Goal: Task Accomplishment & Management: Manage account settings

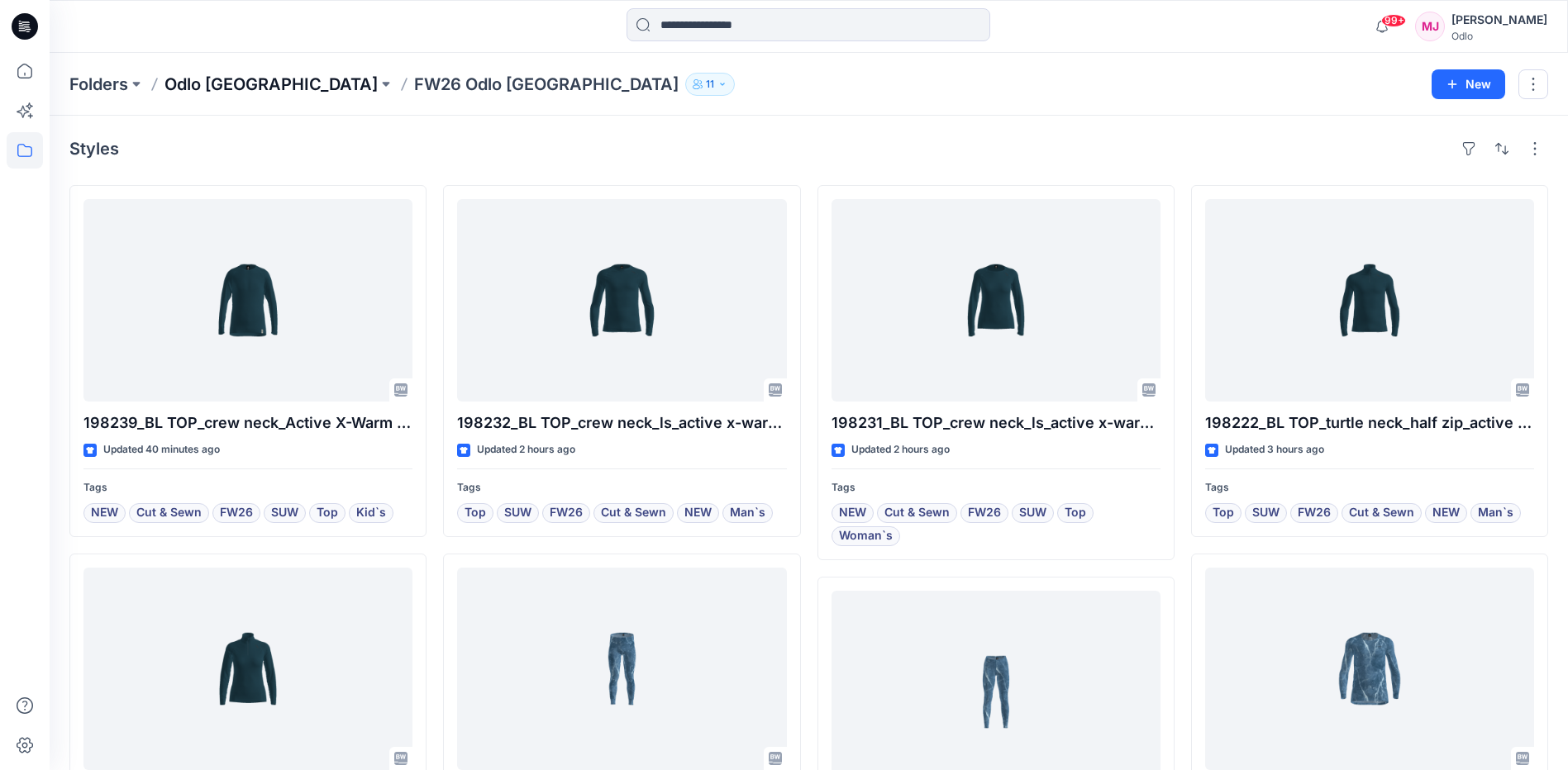
click at [242, 83] on p "Odlo [GEOGRAPHIC_DATA]" at bounding box center [271, 84] width 213 height 23
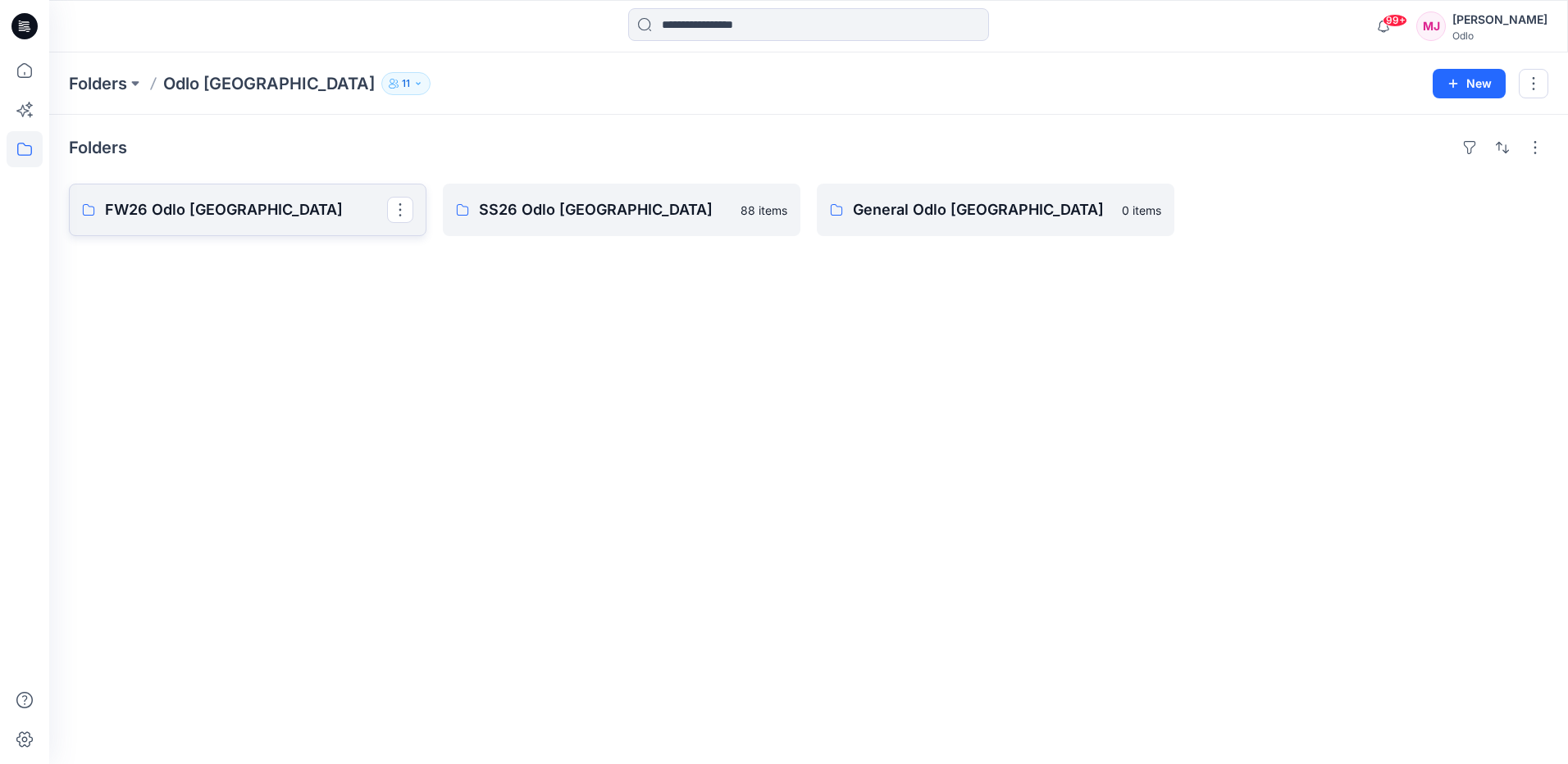
click at [190, 221] on link "FW26 Odlo [GEOGRAPHIC_DATA]" at bounding box center [248, 210] width 358 height 53
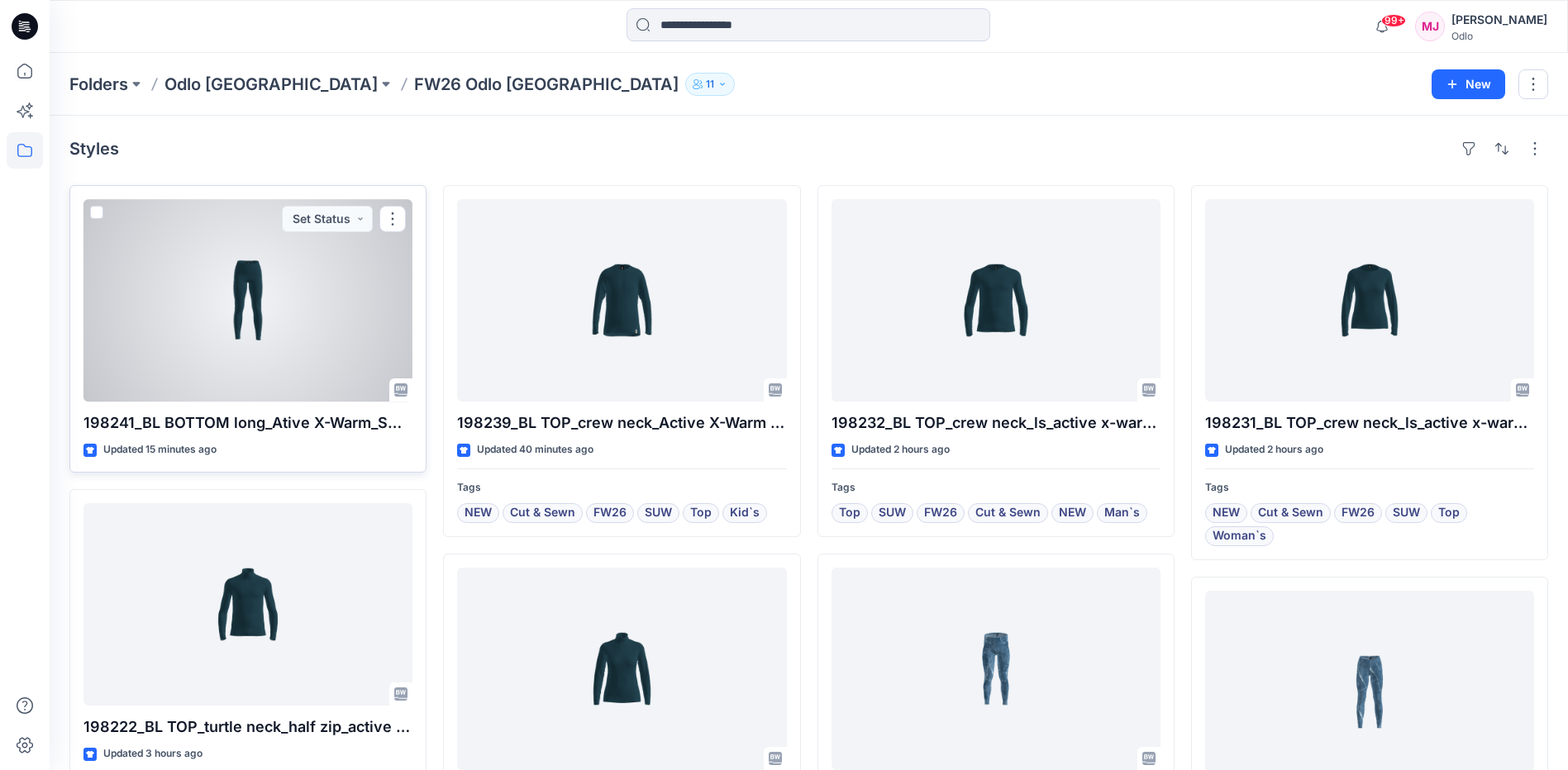
click at [197, 345] on div at bounding box center [247, 300] width 329 height 203
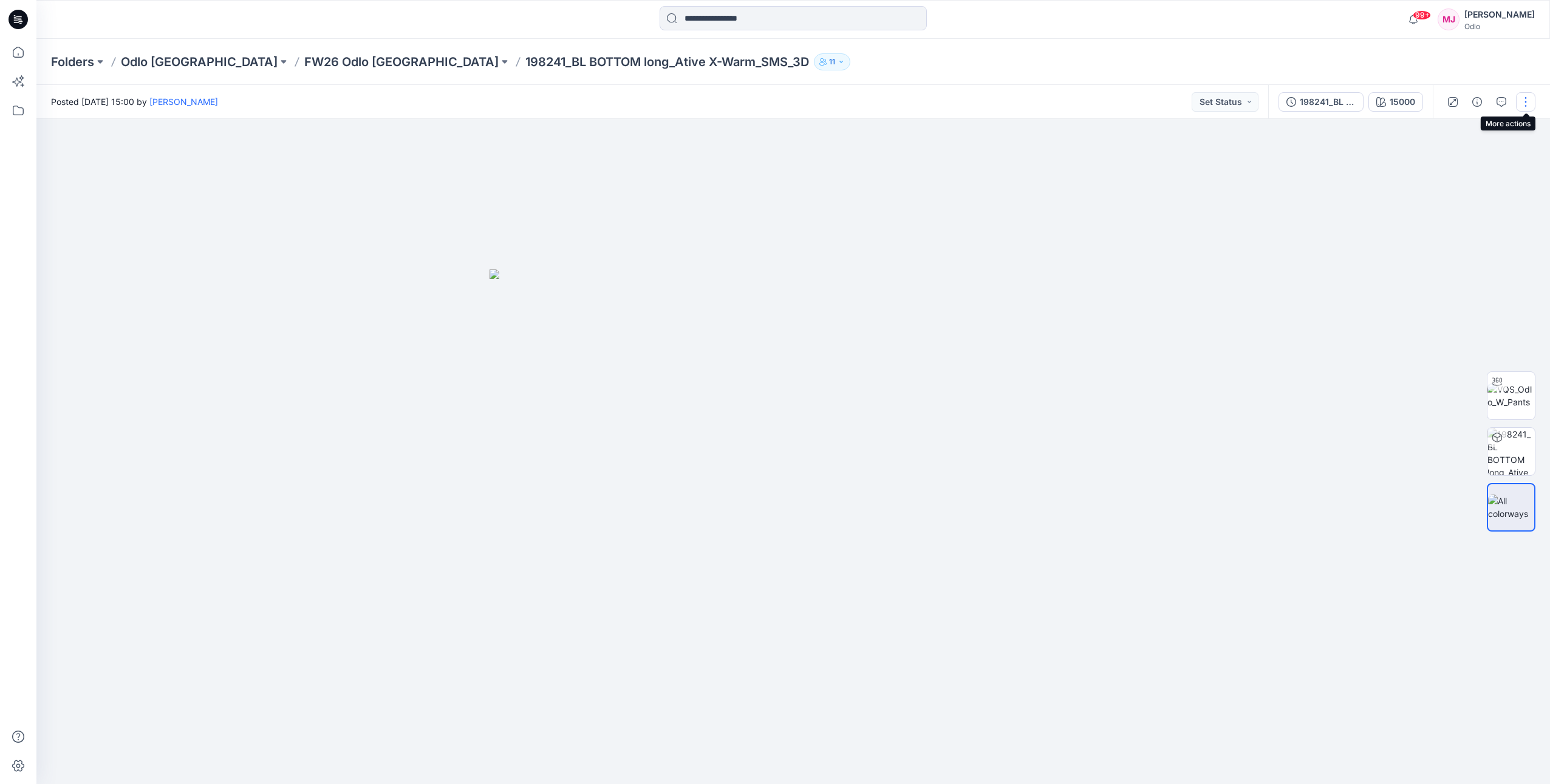
click at [1151, 110] on button "button" at bounding box center [1525, 101] width 20 height 20
click at [1151, 163] on button "Edit" at bounding box center [1474, 164] width 112 height 23
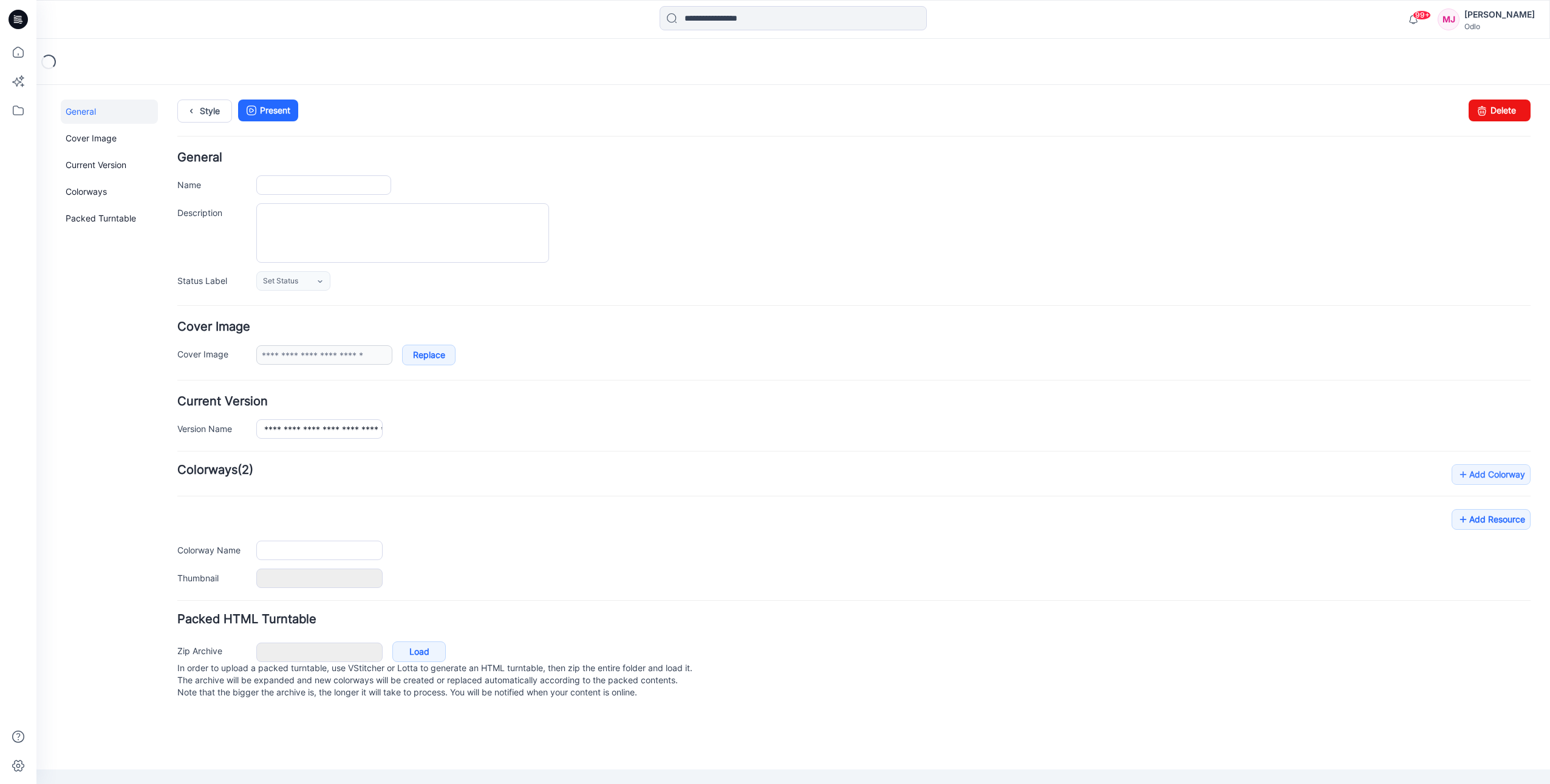
type input "**********"
type input "*****"
type input "**********"
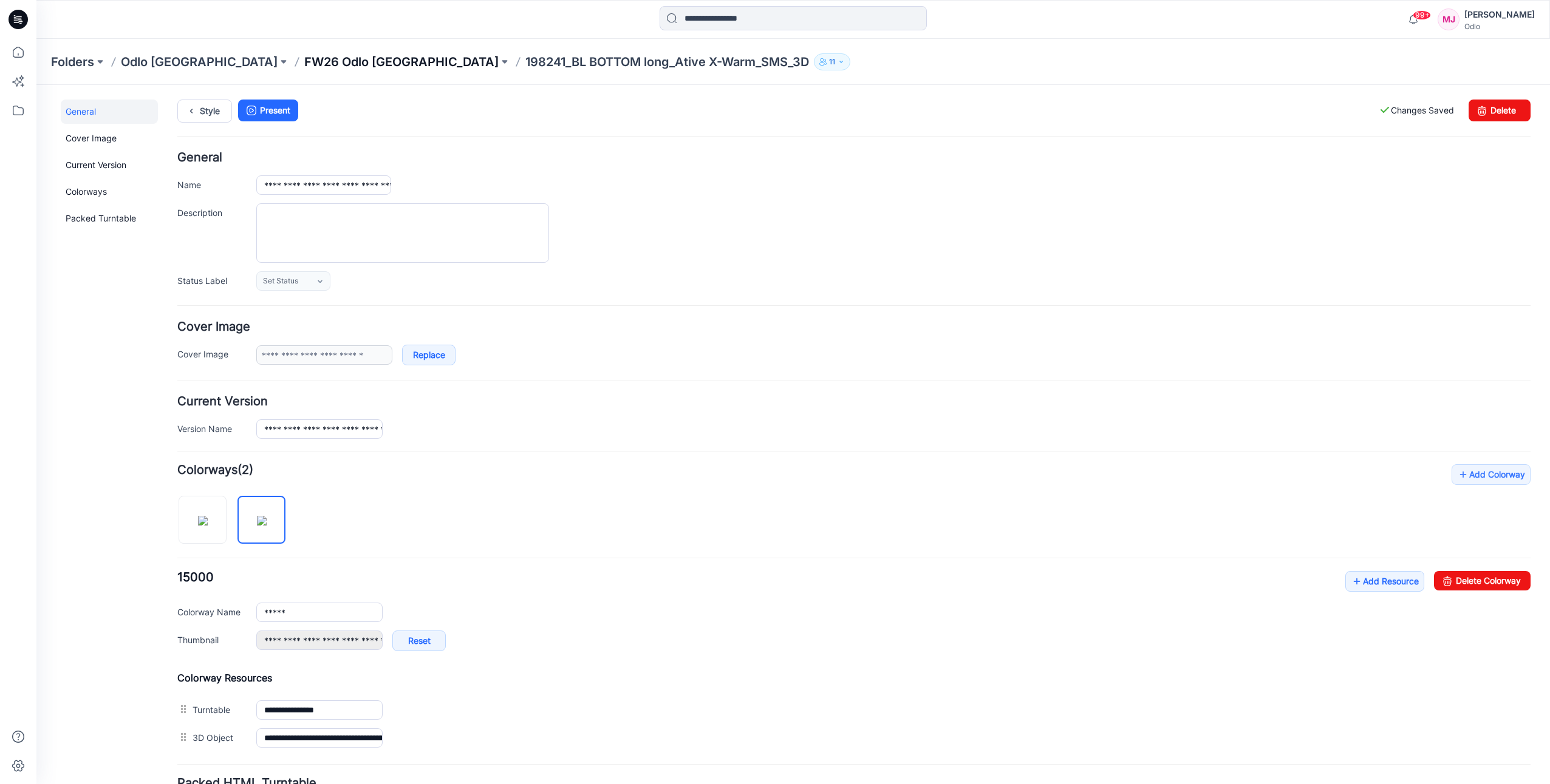
click at [317, 54] on p "FW26 Odlo [GEOGRAPHIC_DATA]" at bounding box center [401, 62] width 194 height 17
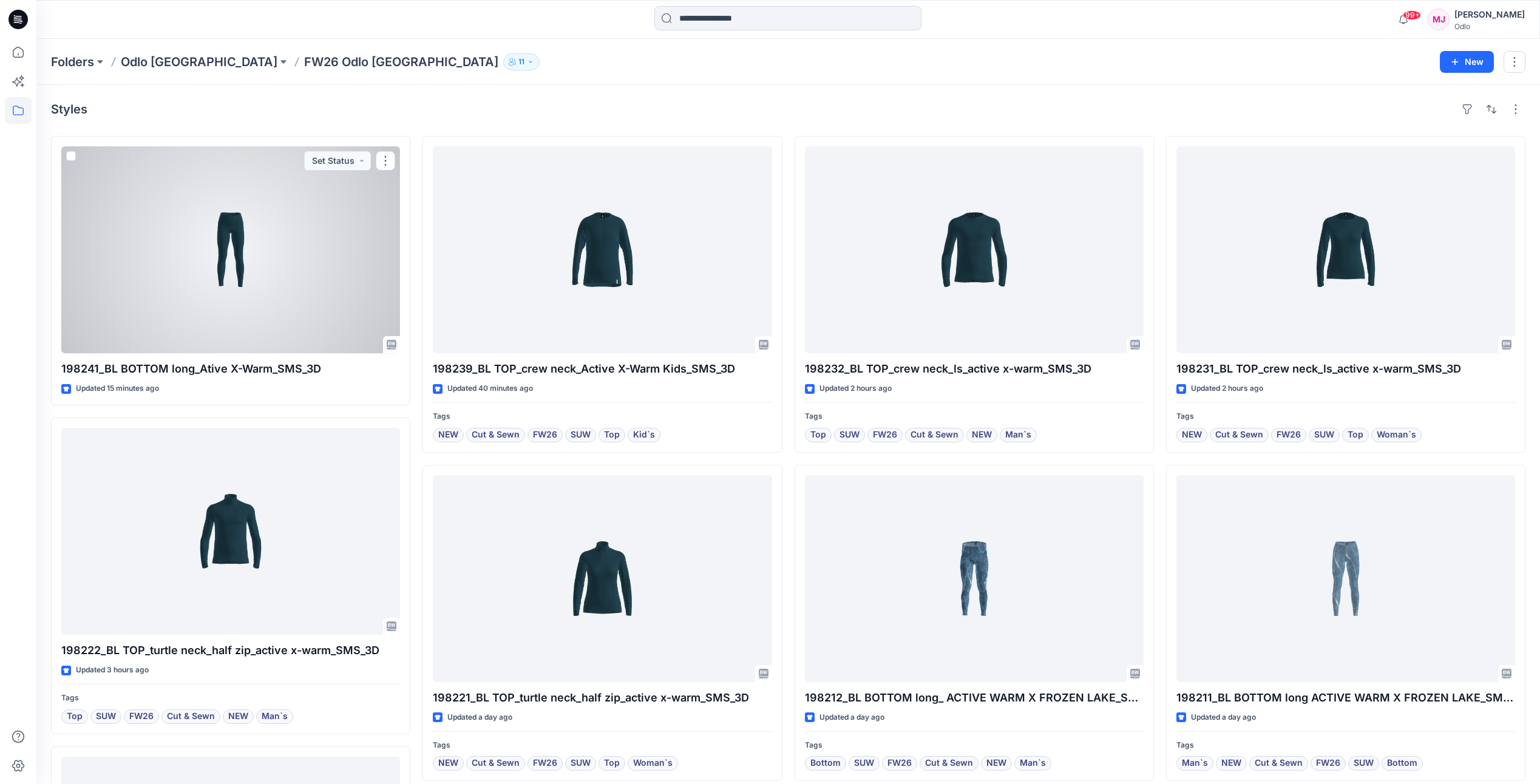
click at [250, 257] on div at bounding box center [230, 250] width 339 height 207
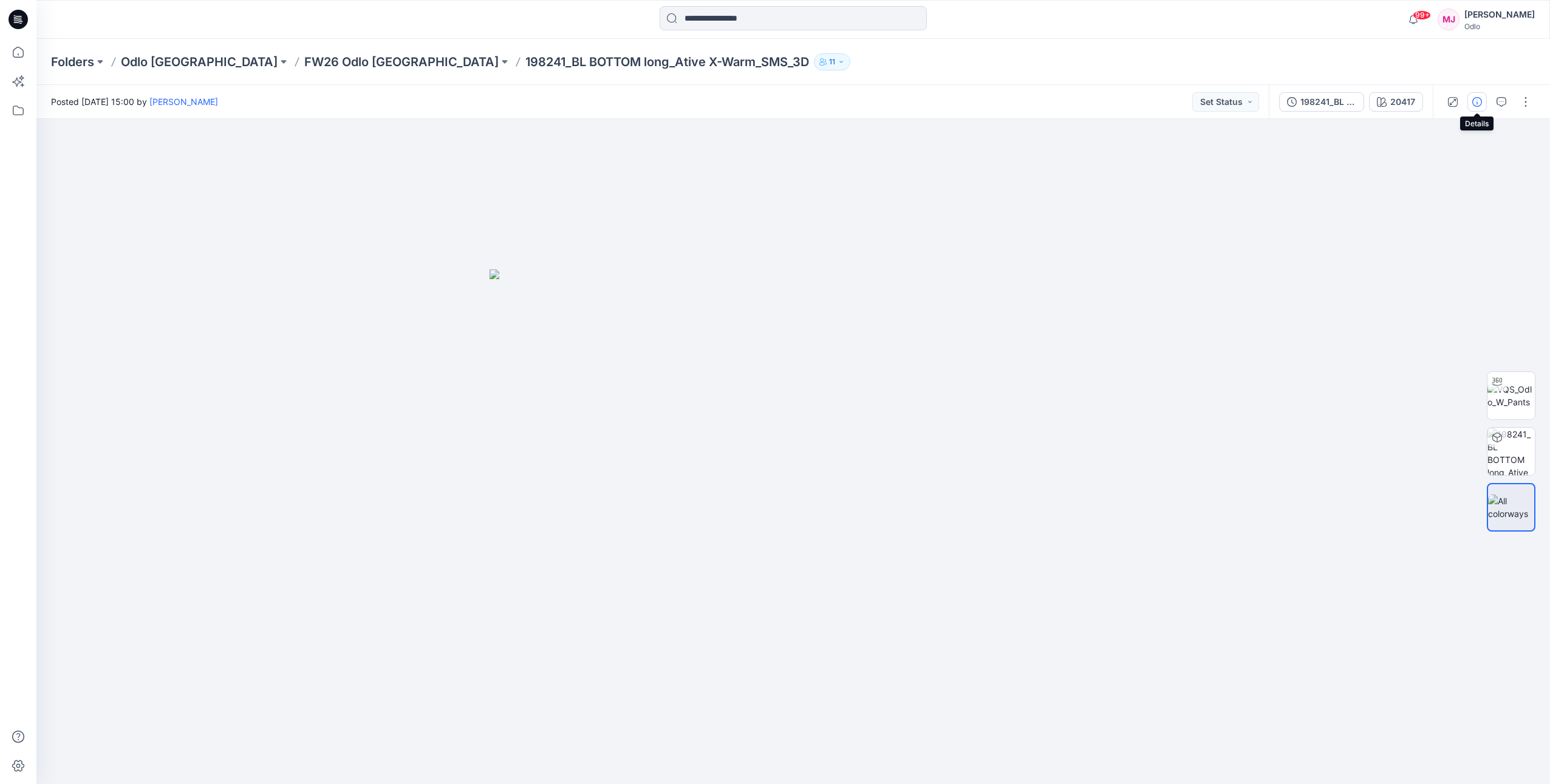
click at [1474, 105] on icon "button" at bounding box center [1476, 101] width 9 height 9
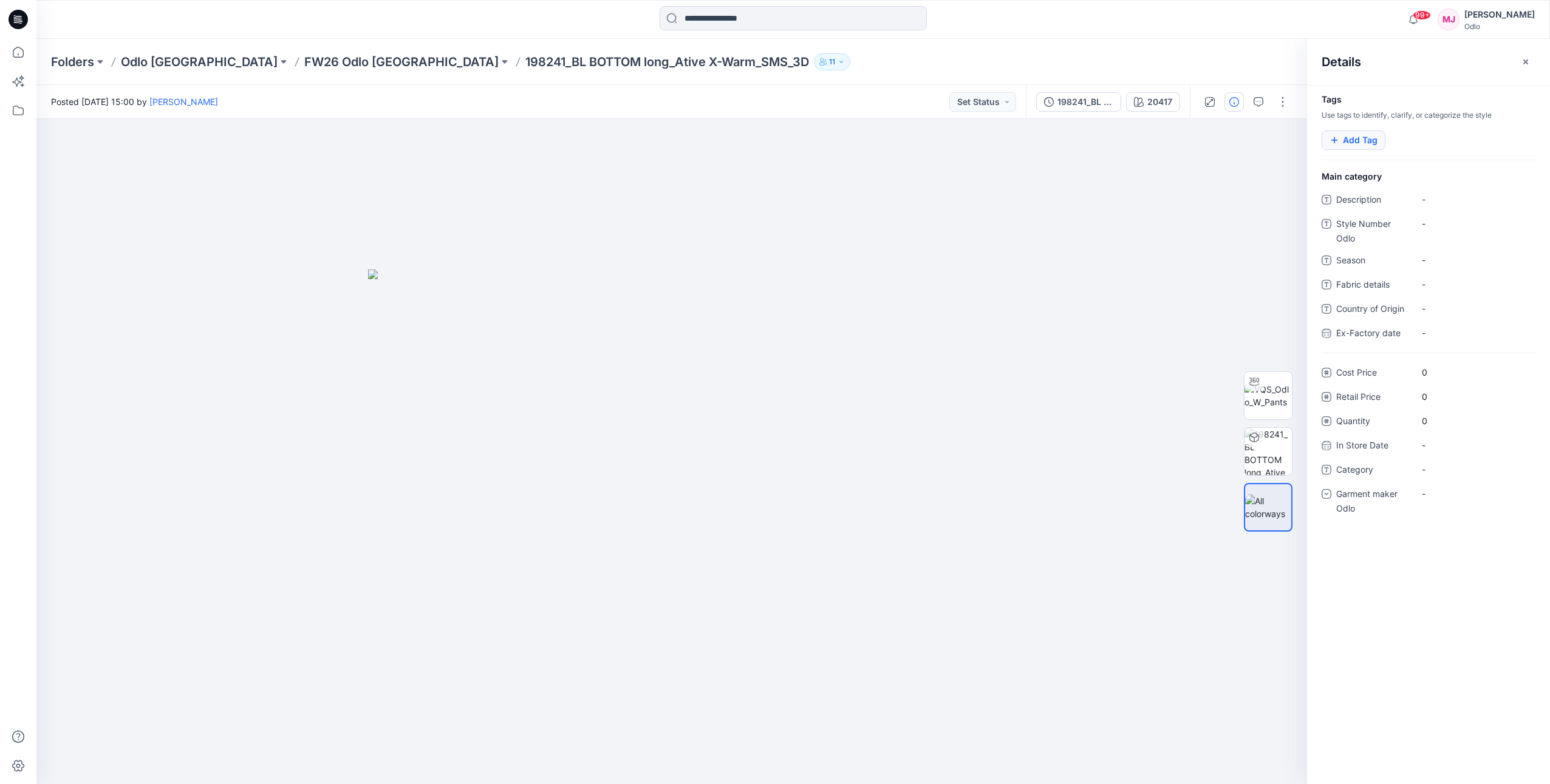
click at [1351, 140] on button "Add Tag" at bounding box center [1353, 140] width 64 height 20
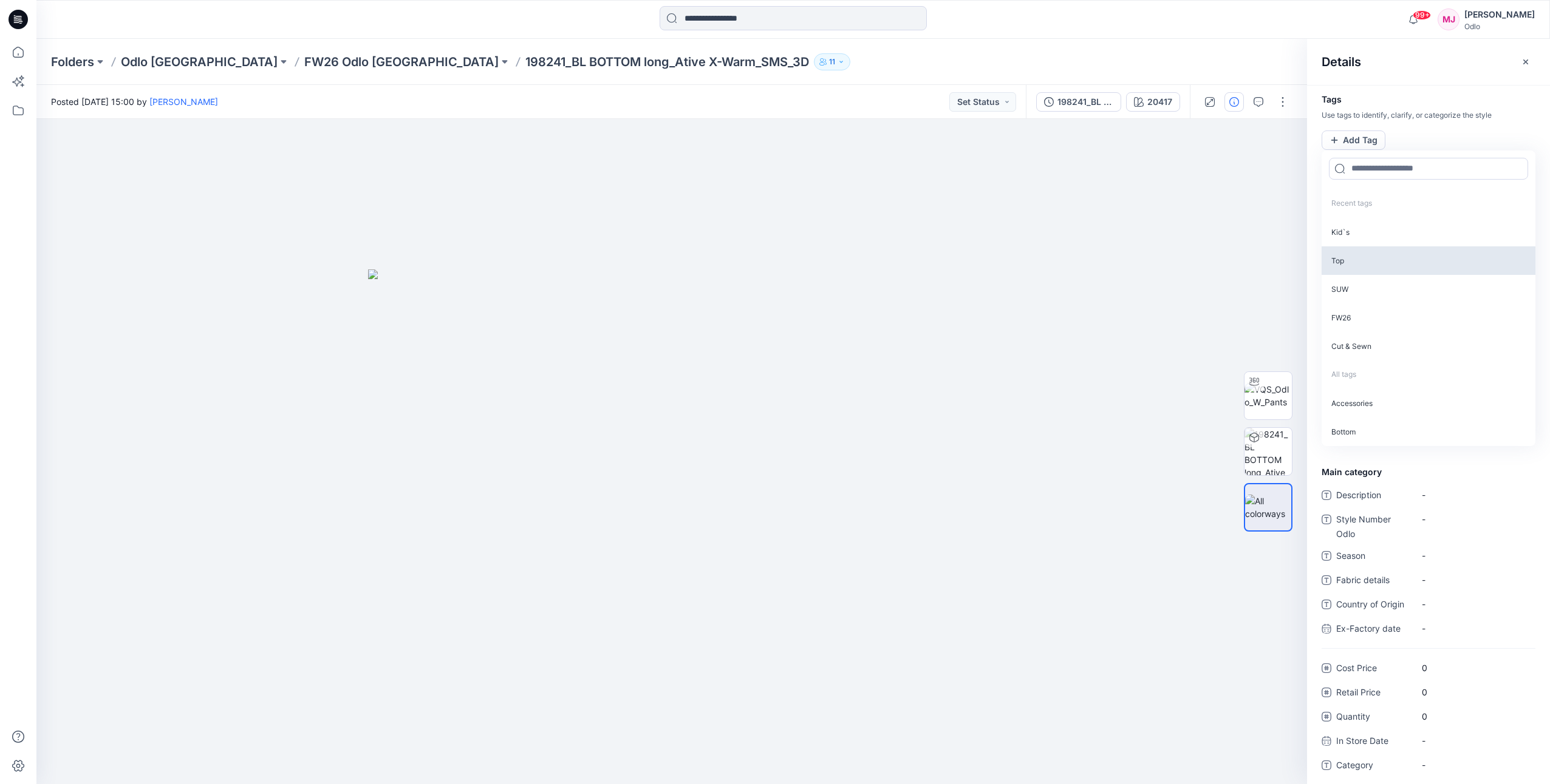
click at [1350, 258] on p "Top" at bounding box center [1428, 260] width 214 height 28
click at [1350, 258] on p "SUW" at bounding box center [1428, 259] width 214 height 28
click at [1350, 258] on p "FW26" at bounding box center [1428, 259] width 214 height 28
click at [1350, 260] on p "Cut & Sewn" at bounding box center [1428, 259] width 214 height 28
click at [1350, 260] on p "NEW" at bounding box center [1428, 259] width 214 height 28
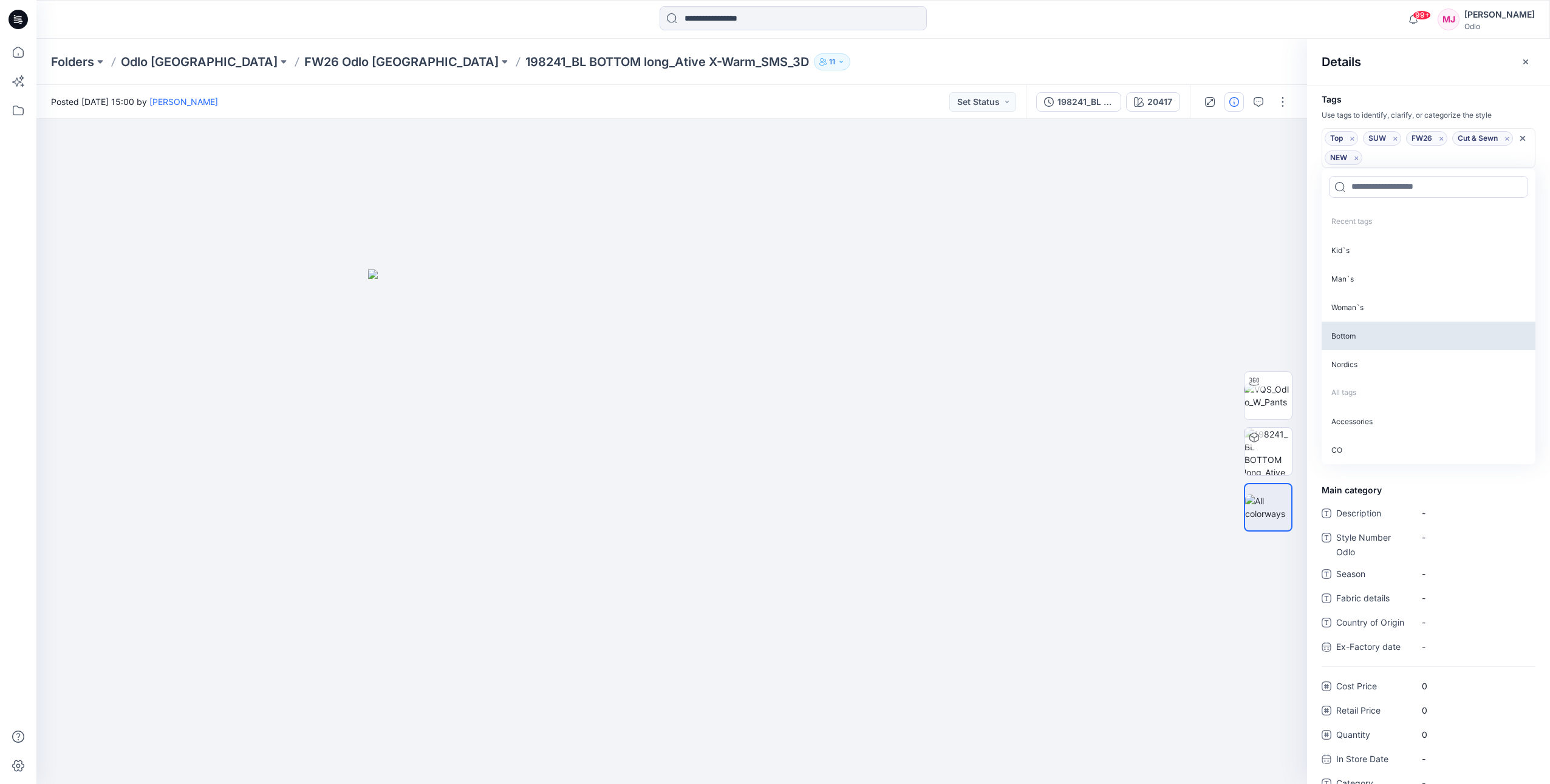
click at [1360, 305] on p "Woman`s" at bounding box center [1428, 307] width 214 height 28
click at [1439, 78] on div "Details" at bounding box center [1428, 62] width 243 height 45
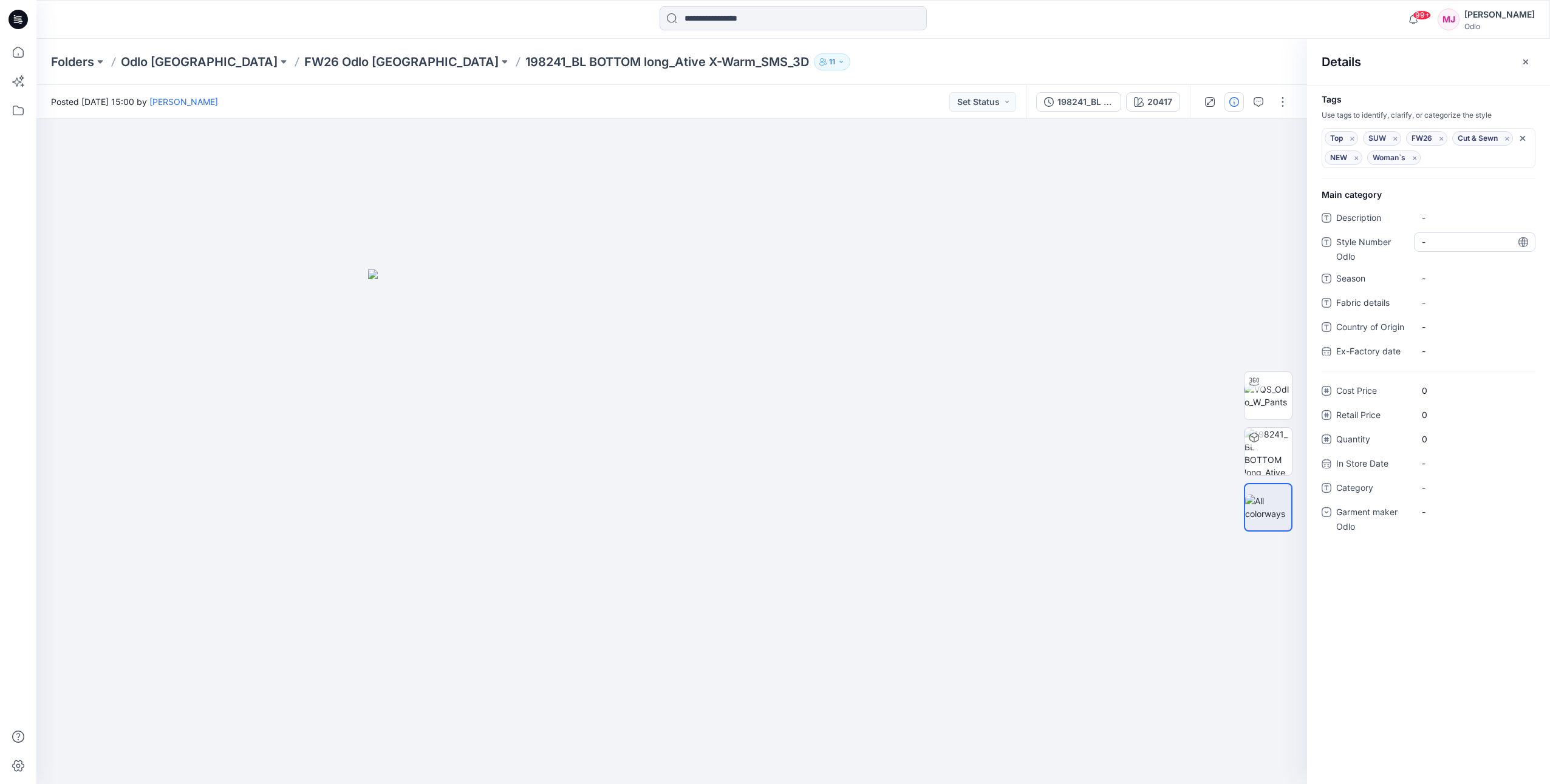
click at [1434, 243] on Odlo "-" at bounding box center [1474, 242] width 106 height 13
type textarea "******"
click at [1448, 514] on div "-" at bounding box center [1474, 512] width 122 height 20
click at [1443, 583] on div "Odlo [GEOGRAPHIC_DATA]" at bounding box center [1474, 587] width 117 height 25
click at [1235, 49] on div "Folders Odlo [GEOGRAPHIC_DATA] FW26 Odlo [GEOGRAPHIC_DATA] 198241_BL BOTTOM lon…" at bounding box center [793, 62] width 1513 height 46
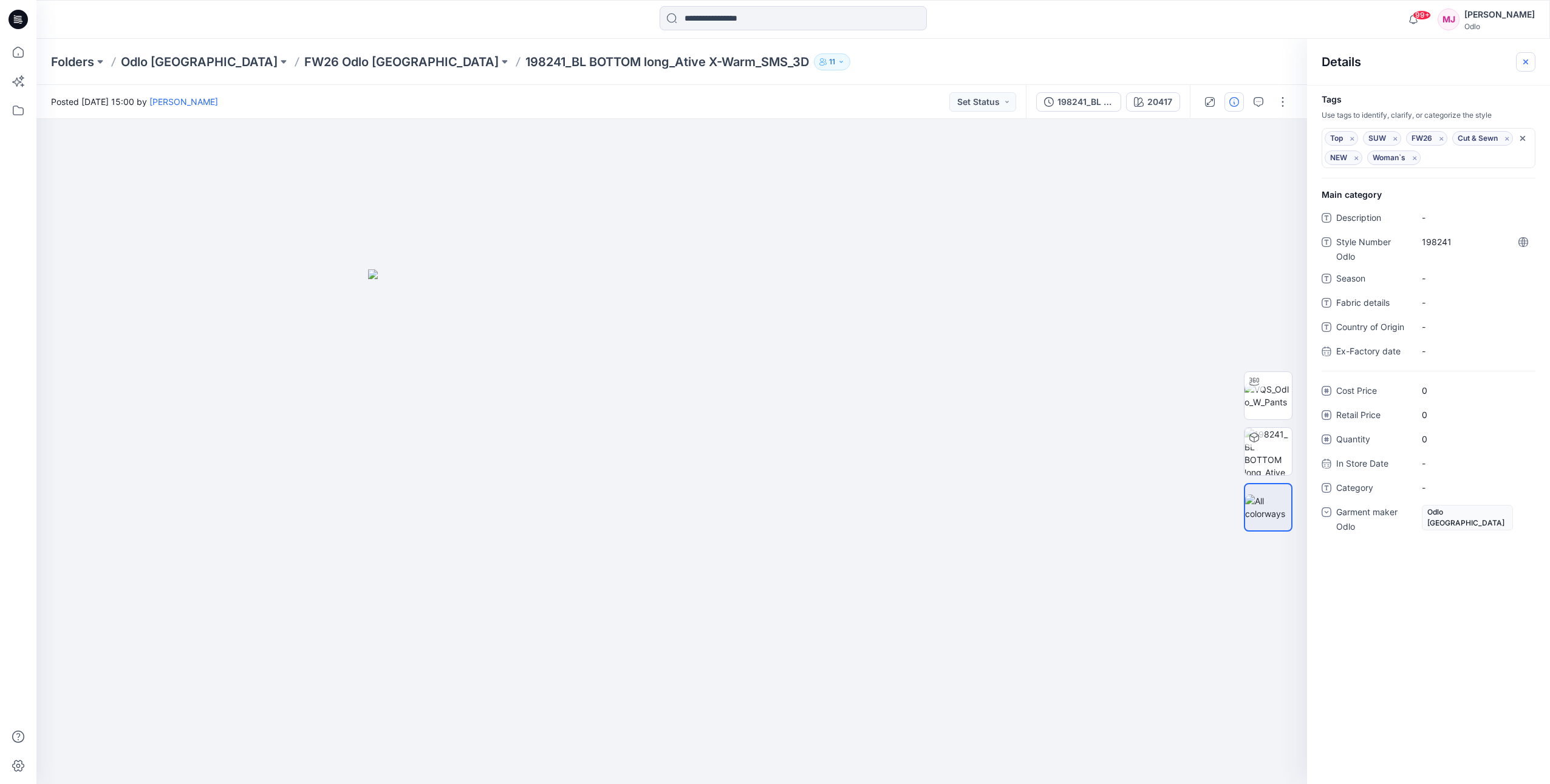
click at [1528, 59] on icon "button" at bounding box center [1525, 62] width 9 height 9
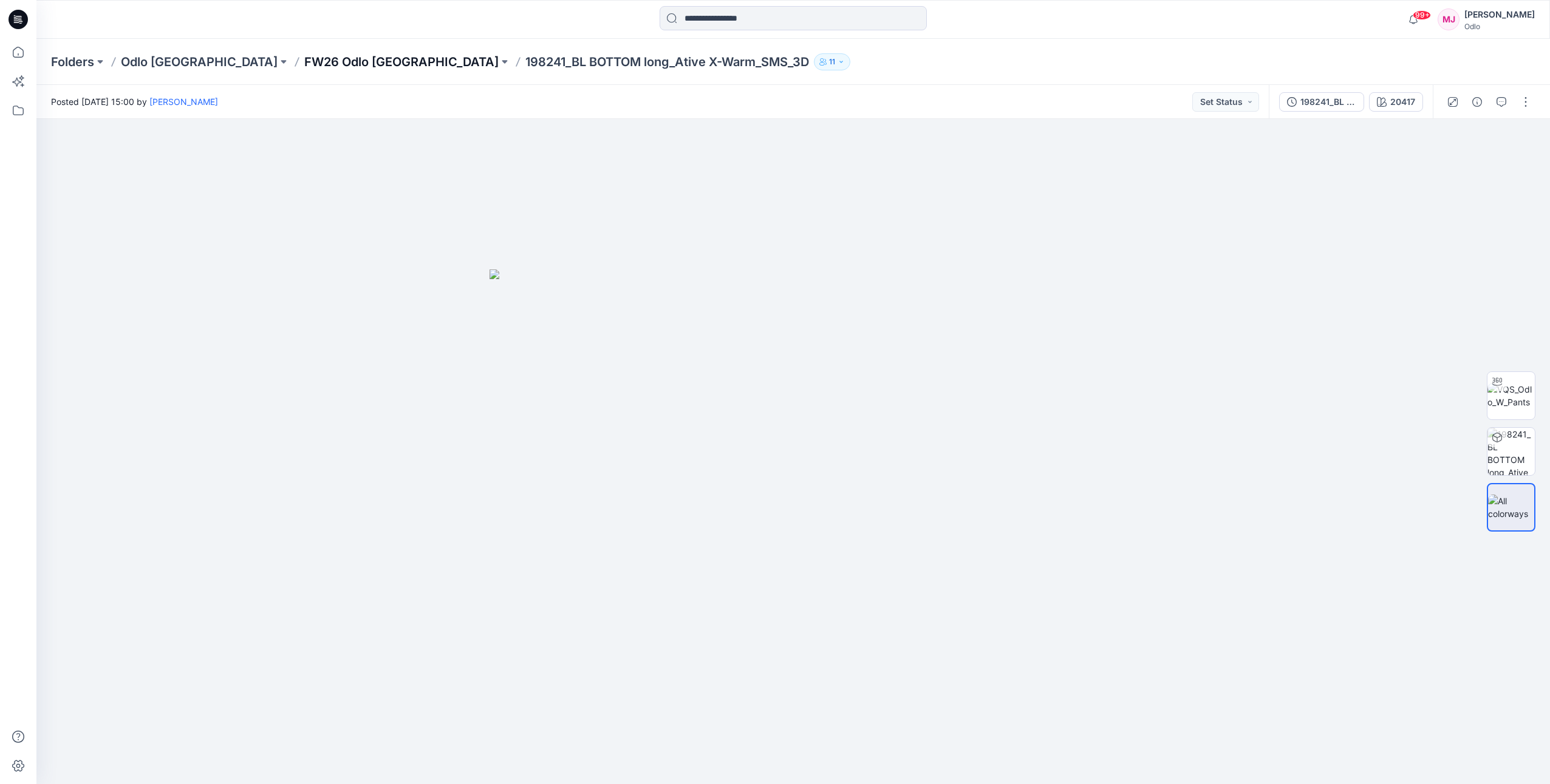
click at [313, 57] on p "FW26 Odlo [GEOGRAPHIC_DATA]" at bounding box center [401, 62] width 194 height 17
